Goal: Information Seeking & Learning: Learn about a topic

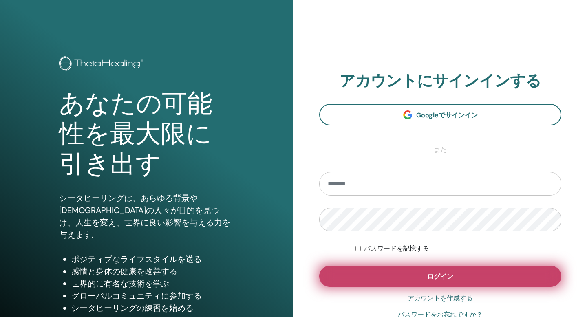
type input "**********"
click at [413, 274] on button "ログイン" at bounding box center [440, 276] width 242 height 21
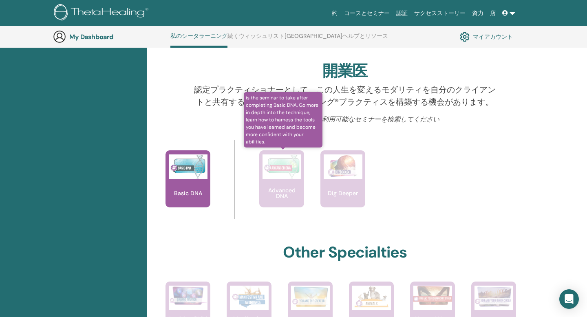
scroll to position [240, 0]
click at [275, 158] on img at bounding box center [282, 167] width 39 height 24
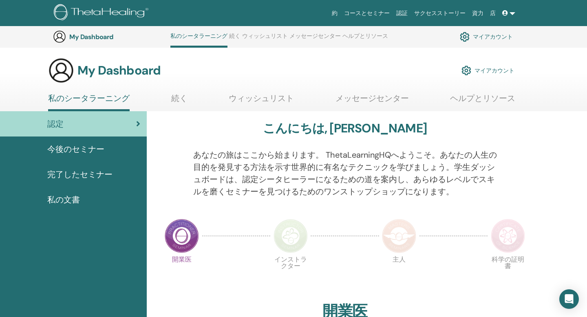
scroll to position [240, 0]
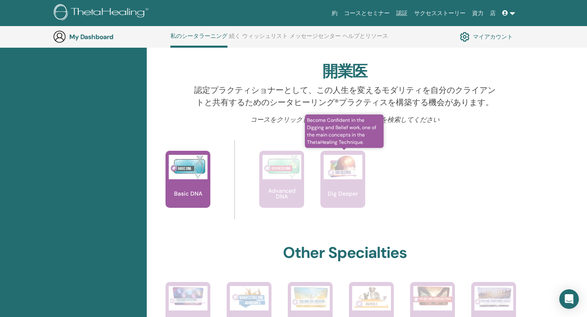
click at [335, 188] on div "Dig Deeper" at bounding box center [342, 179] width 45 height 57
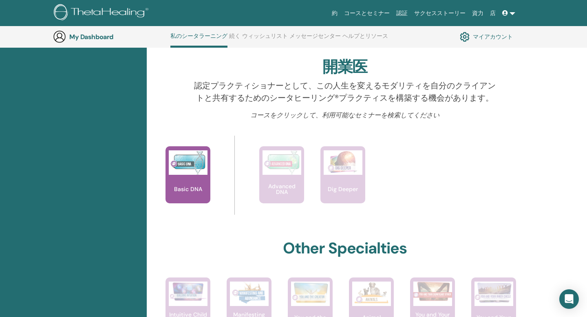
scroll to position [311, 0]
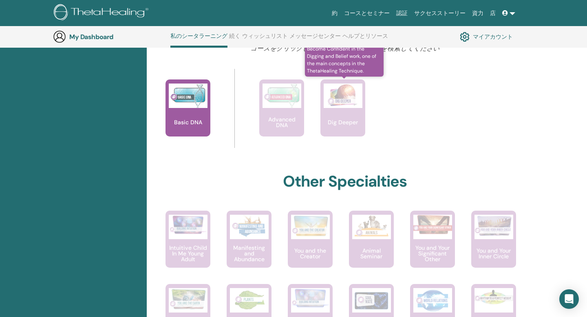
click at [347, 110] on div "Dig Deeper" at bounding box center [342, 107] width 45 height 57
